Goal: Check status: Check status

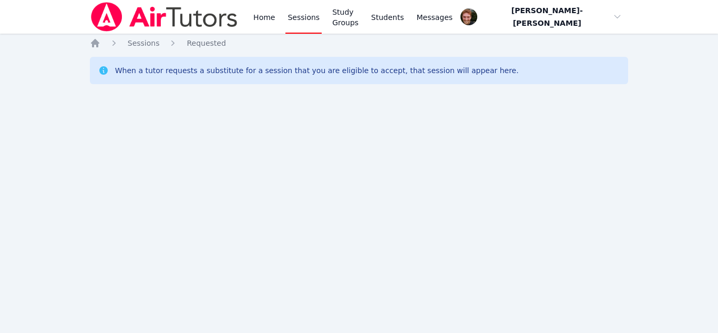
click at [342, 182] on div "Home Sessions Study Groups Students Messages Open user menu [PERSON_NAME]-[PERS…" at bounding box center [359, 166] width 718 height 333
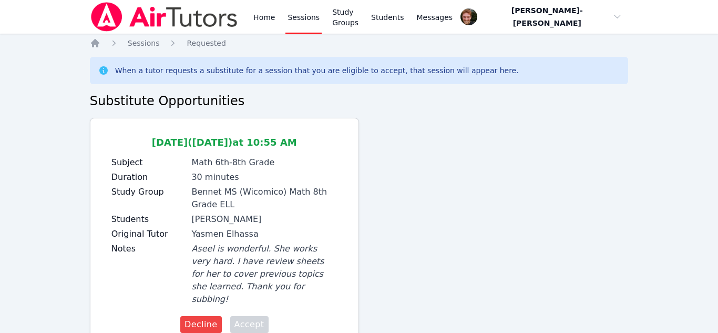
click at [252, 309] on div "Home Sessions Study Groups Students Messages Open user menu Vincent Astray-Cane…" at bounding box center [359, 185] width 718 height 371
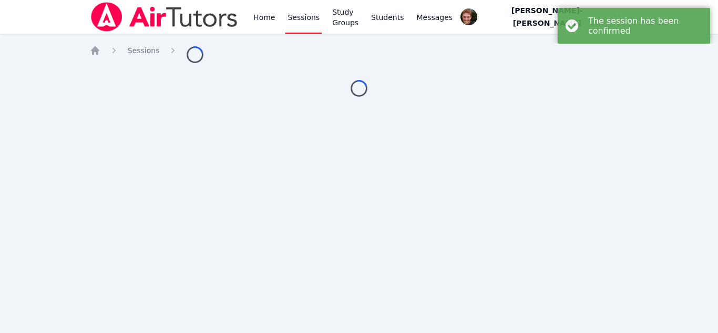
click at [253, 307] on div "Home Sessions Study Groups Students Messages Open user menu Vincent Astray-Cane…" at bounding box center [359, 166] width 718 height 333
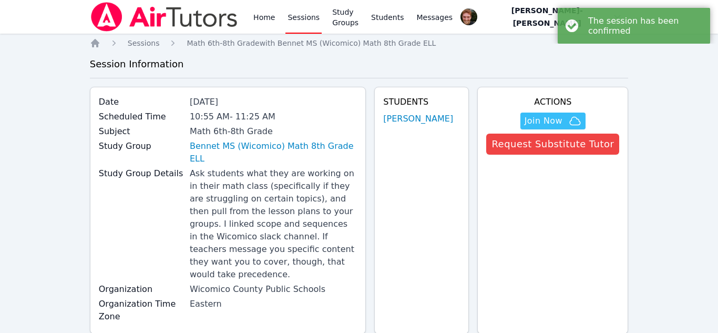
click at [250, 308] on div "Date Oct 9, 2025 Scheduled Time 10:55 AM - 11:25 AM Subject Math 6th-8th Grade …" at bounding box center [228, 210] width 277 height 247
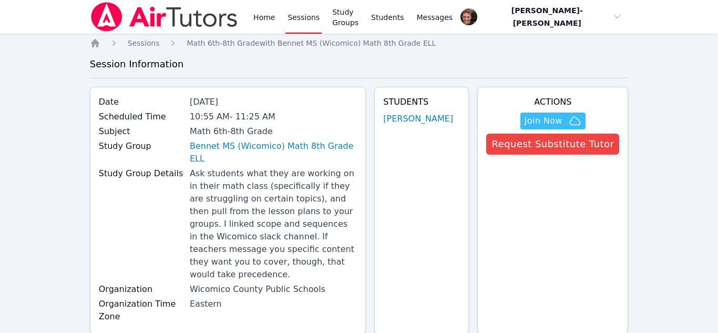
click at [301, 17] on link "Sessions" at bounding box center [304, 17] width 36 height 34
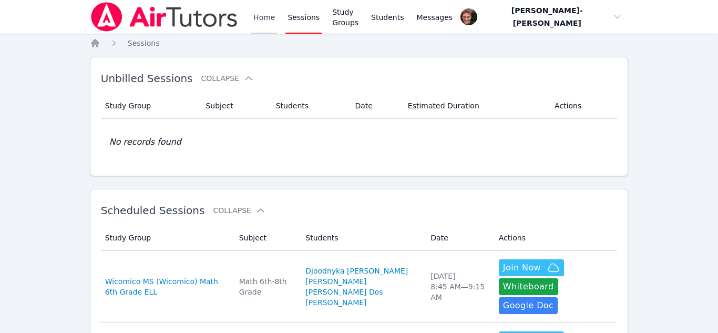
click at [264, 21] on link "Home" at bounding box center [264, 17] width 26 height 34
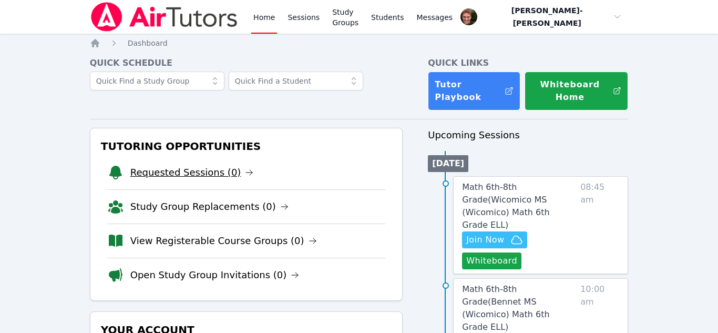
click at [206, 165] on link "Requested Sessions (0)" at bounding box center [192, 172] width 124 height 15
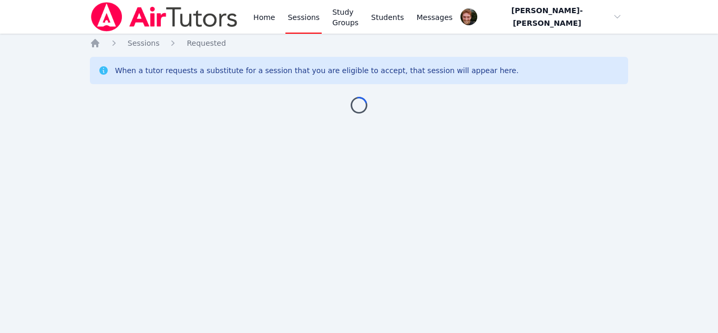
click at [391, 100] on div "Home Sessions Requested When a tutor requests a substitute for a session that y…" at bounding box center [359, 86] width 539 height 97
